Goal: Contribute content: Add original content to the website for others to see

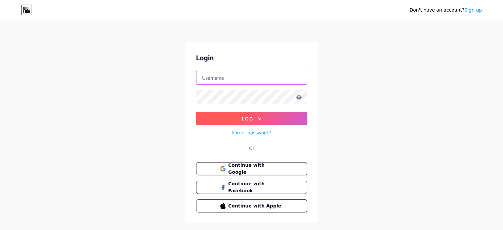
type input "[EMAIL_ADDRESS][DOMAIN_NAME]"
click at [293, 115] on button "Log In" at bounding box center [251, 118] width 111 height 13
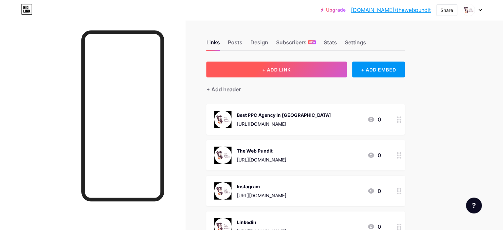
click at [291, 70] on span "+ ADD LINK" at bounding box center [276, 70] width 28 height 6
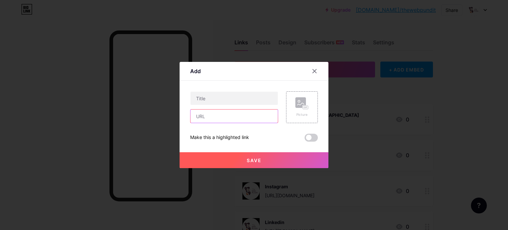
click at [230, 114] on input "text" at bounding box center [233, 115] width 87 height 13
paste input "[URL][DOMAIN_NAME]"
type input "[URL][DOMAIN_NAME]"
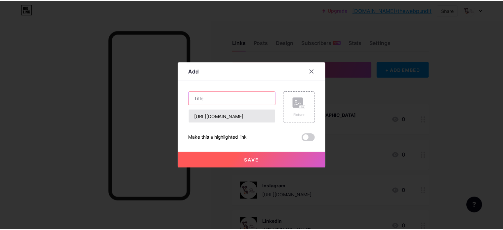
scroll to position [0, 0]
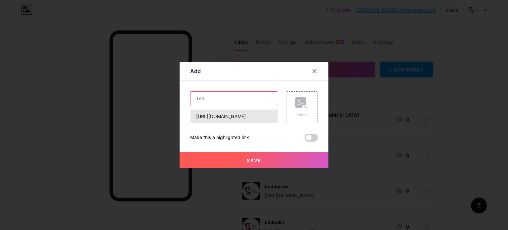
paste input "Best WordPress AI Plugins"
type input "Best WordPress AI Plugins"
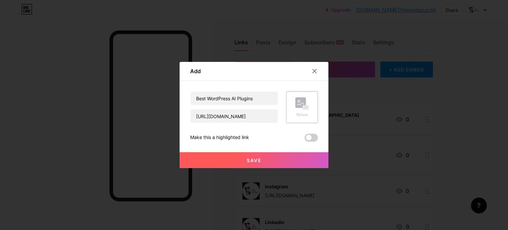
click at [295, 104] on rect at bounding box center [300, 102] width 11 height 11
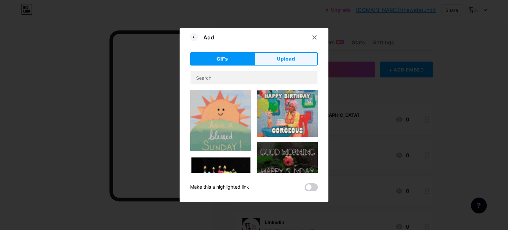
click at [272, 63] on button "Upload" at bounding box center [286, 58] width 64 height 13
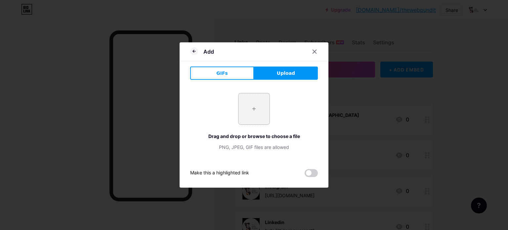
click at [255, 123] on input "file" at bounding box center [253, 108] width 31 height 31
type input "C:\fakepath\The Web Pundit.jpeg"
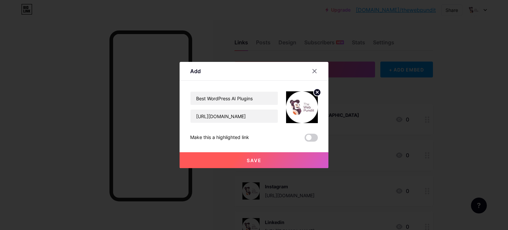
click at [257, 163] on button "Save" at bounding box center [254, 160] width 149 height 16
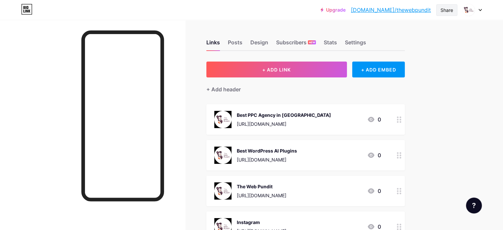
click at [449, 5] on div "Share" at bounding box center [446, 10] width 21 height 12
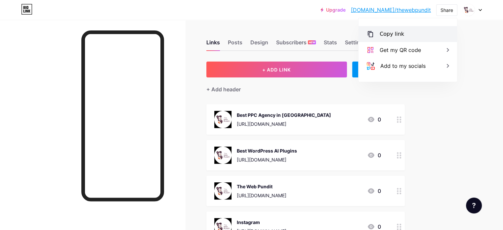
click at [417, 33] on div "Copy link" at bounding box center [407, 34] width 99 height 16
